Goal: Navigation & Orientation: Go to known website

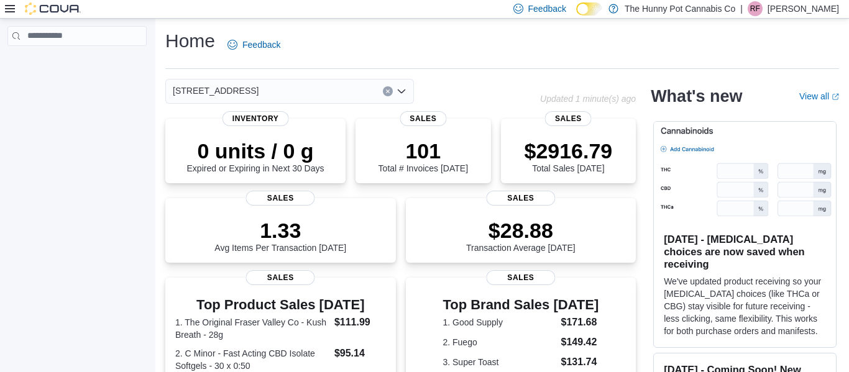
click at [788, 11] on p "[PERSON_NAME]" at bounding box center [804, 8] width 72 height 15
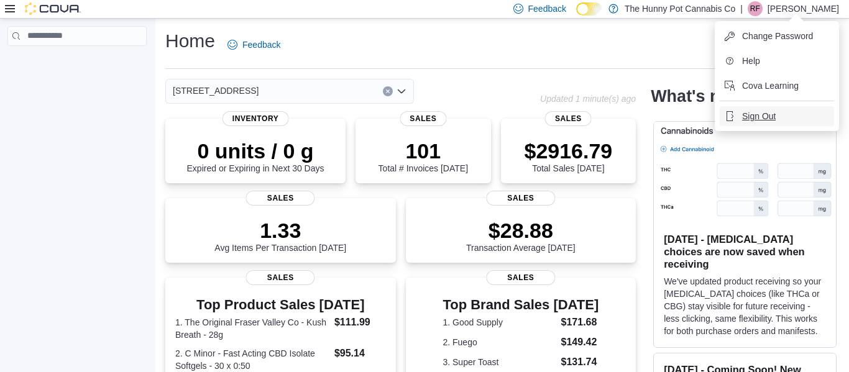
click at [759, 115] on span "Sign Out" at bounding box center [759, 116] width 34 height 12
